Goal: Transaction & Acquisition: Download file/media

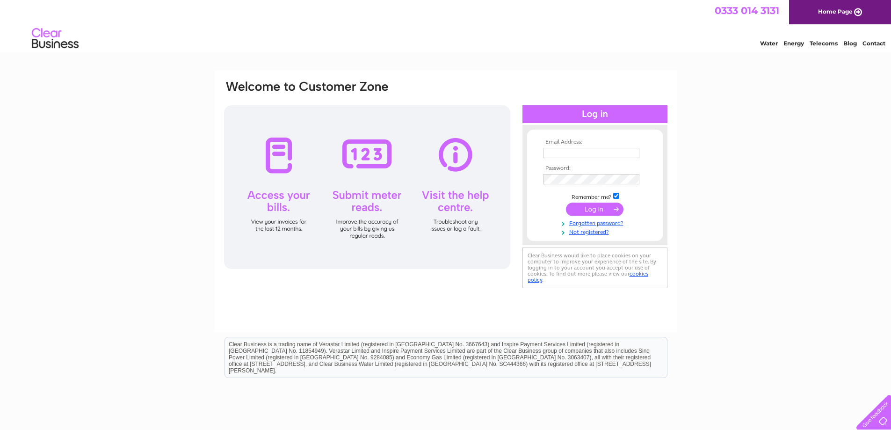
type input "salon@110onayr.co.uk"
click at [588, 213] on input "submit" at bounding box center [595, 209] width 58 height 13
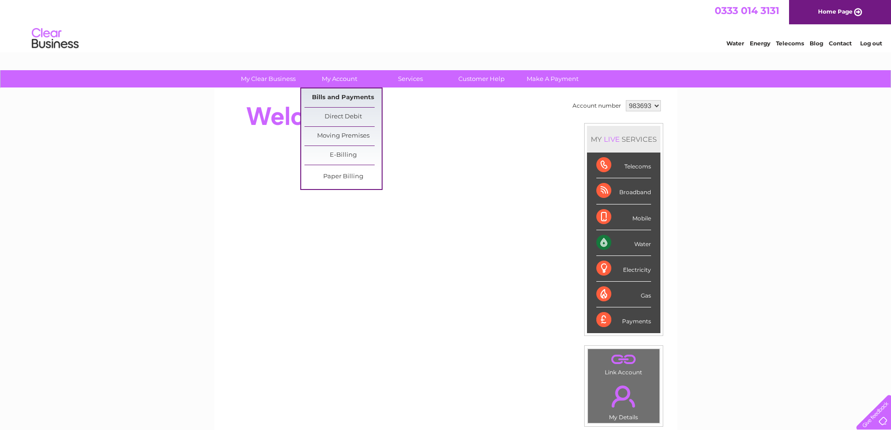
click at [341, 95] on link "Bills and Payments" at bounding box center [343, 97] width 77 height 19
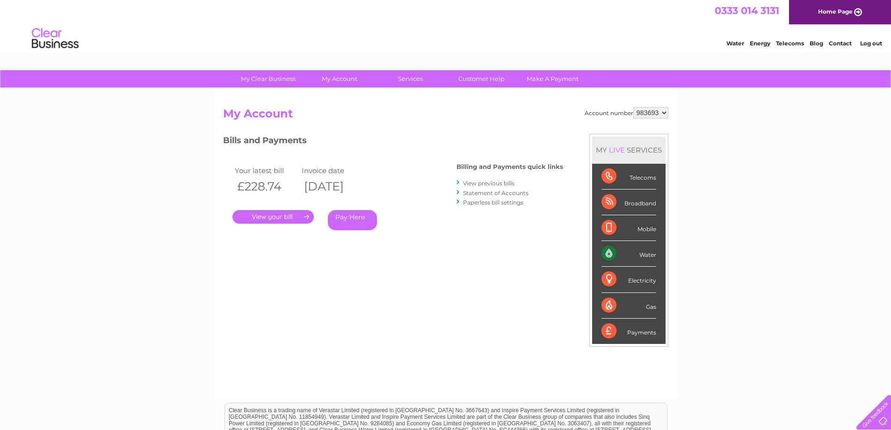
click at [295, 214] on link "." at bounding box center [273, 217] width 81 height 14
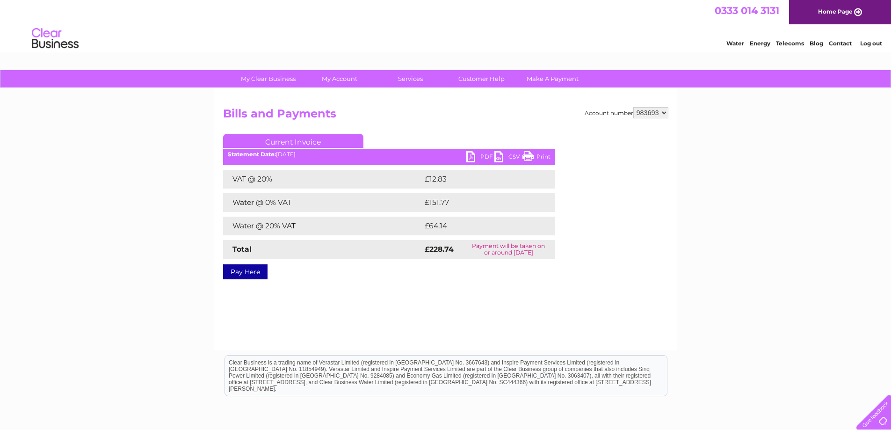
click at [470, 153] on link "PDF" at bounding box center [480, 158] width 28 height 14
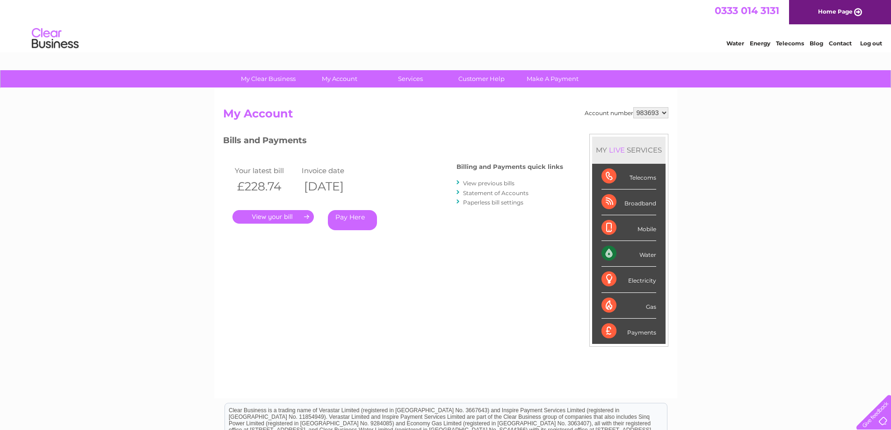
click at [496, 185] on link "View previous bills" at bounding box center [488, 183] width 51 height 7
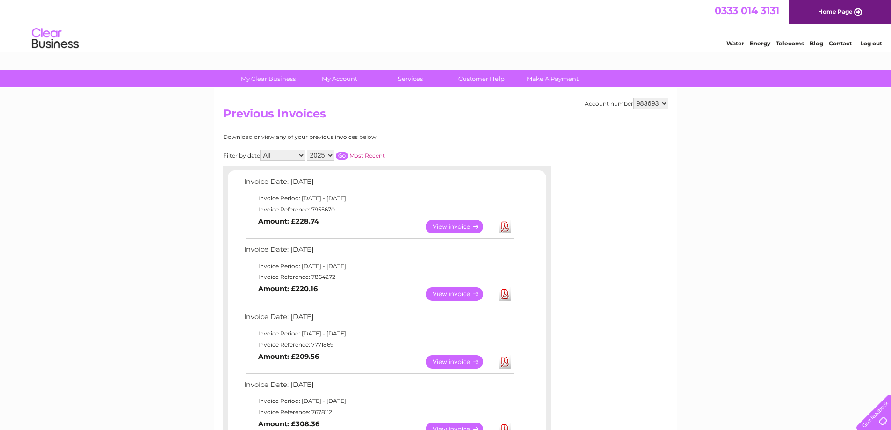
click at [504, 362] on link "Download" at bounding box center [505, 362] width 12 height 14
click at [505, 291] on link "Download" at bounding box center [505, 294] width 12 height 14
